Goal: Find specific page/section: Find specific page/section

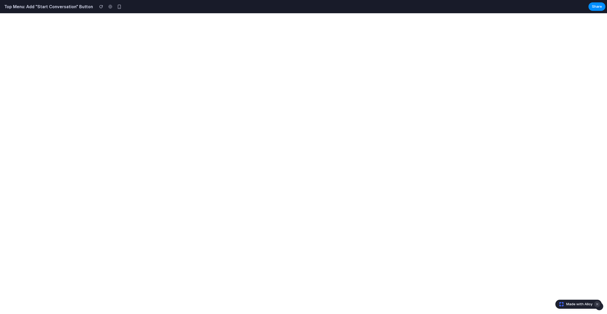
click at [597, 302] on button "Dismiss watermark" at bounding box center [597, 304] width 6 height 6
